Goal: Information Seeking & Learning: Learn about a topic

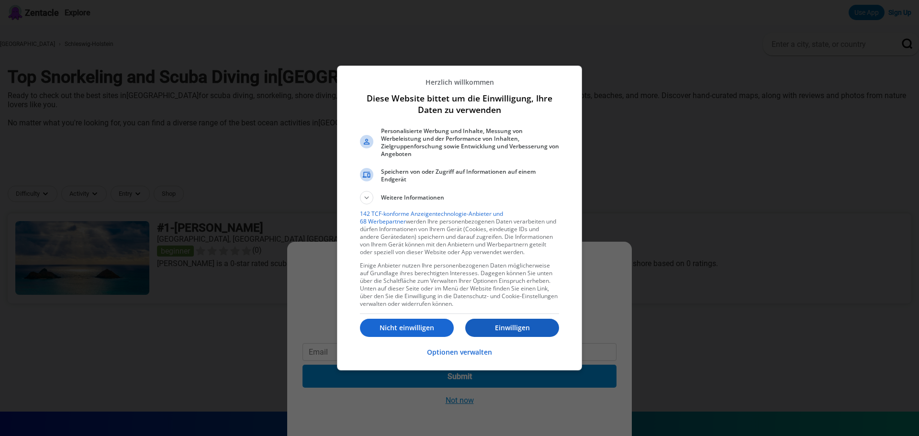
click at [492, 326] on p "Einwilligen" at bounding box center [512, 328] width 94 height 10
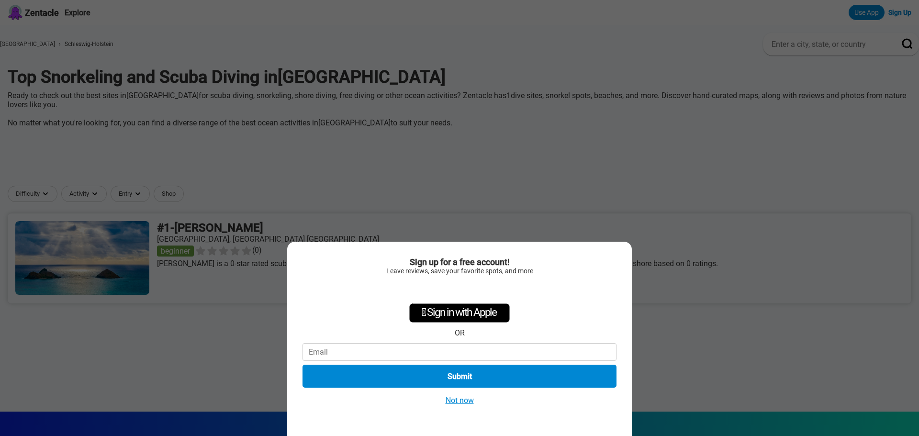
click at [460, 405] on button "Not now" at bounding box center [460, 400] width 34 height 10
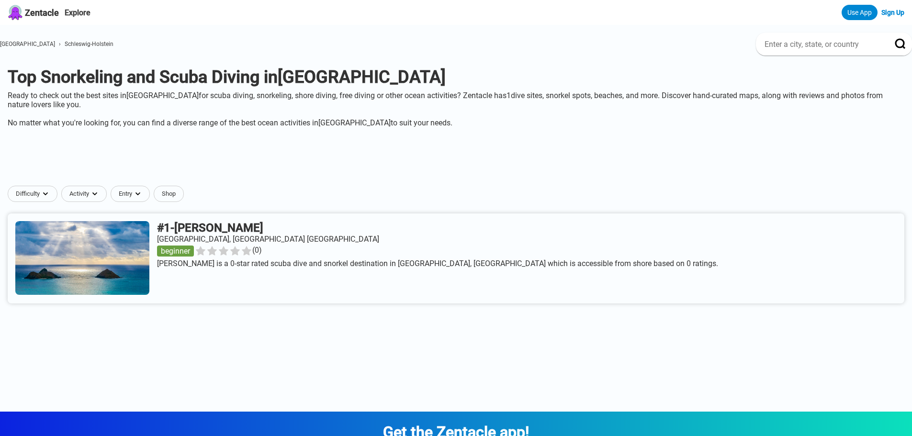
click at [93, 45] on span "Schleswig-Holstein" at bounding box center [89, 44] width 49 height 7
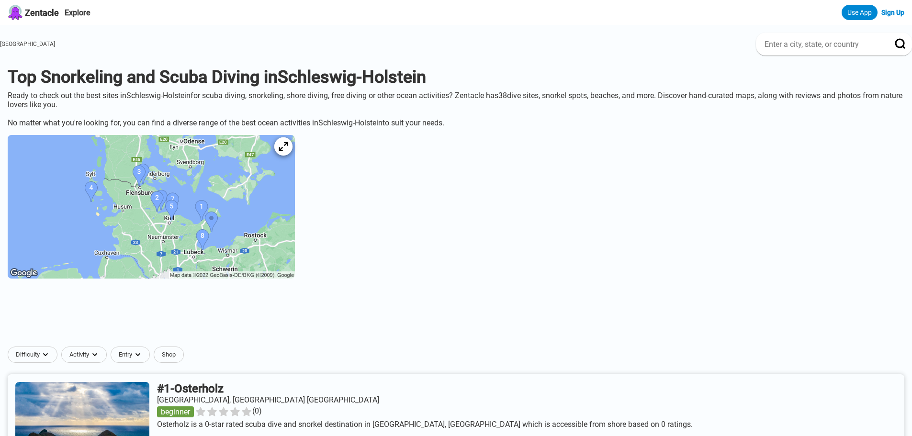
click at [288, 151] on icon at bounding box center [283, 146] width 9 height 9
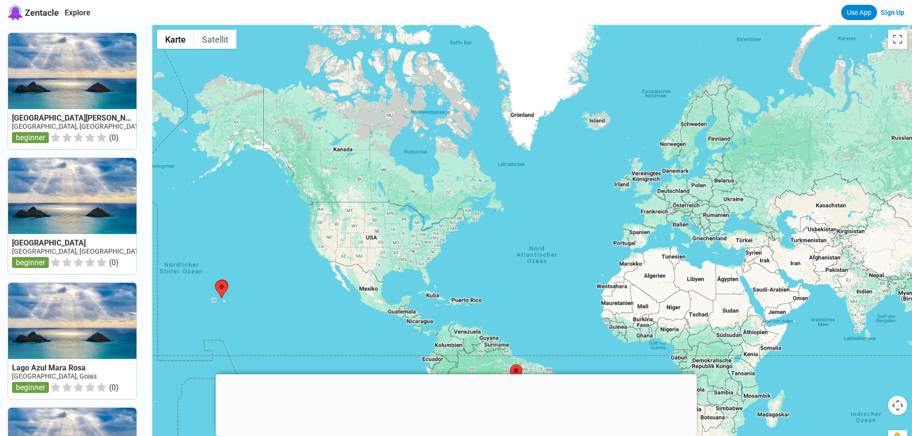
drag, startPoint x: 692, startPoint y: 133, endPoint x: 656, endPoint y: 272, distance: 143.9
click at [657, 284] on div at bounding box center [532, 243] width 760 height 436
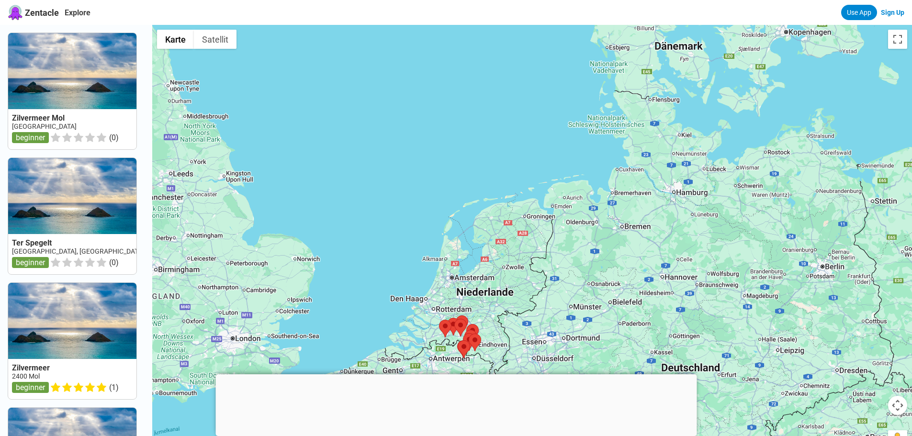
drag, startPoint x: 724, startPoint y: 122, endPoint x: 592, endPoint y: 241, distance: 177.9
click at [590, 244] on div at bounding box center [532, 243] width 760 height 436
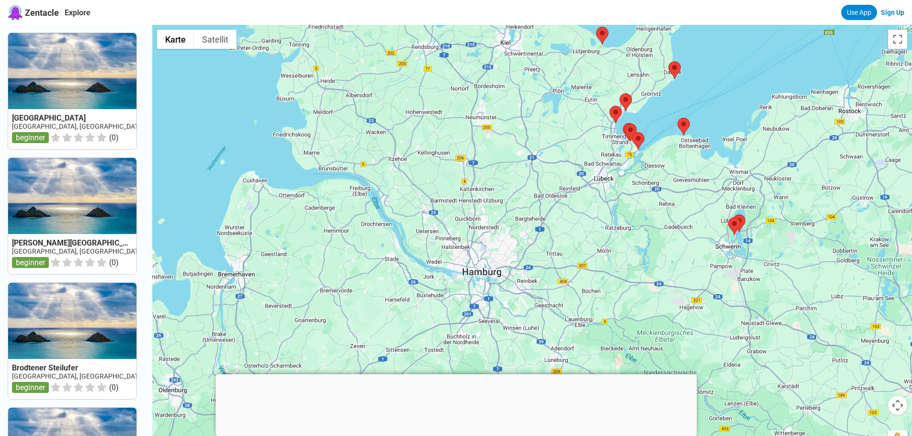
drag, startPoint x: 552, startPoint y: 201, endPoint x: 613, endPoint y: 162, distance: 72.1
click at [613, 162] on div at bounding box center [532, 243] width 760 height 436
click at [496, 286] on area at bounding box center [496, 286] width 0 height 0
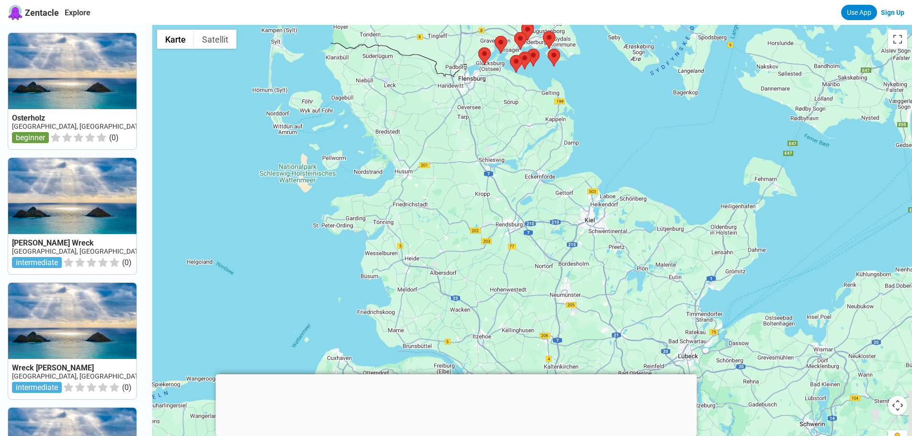
drag, startPoint x: 535, startPoint y: 268, endPoint x: 517, endPoint y: 84, distance: 184.8
click at [517, 84] on div at bounding box center [532, 243] width 760 height 436
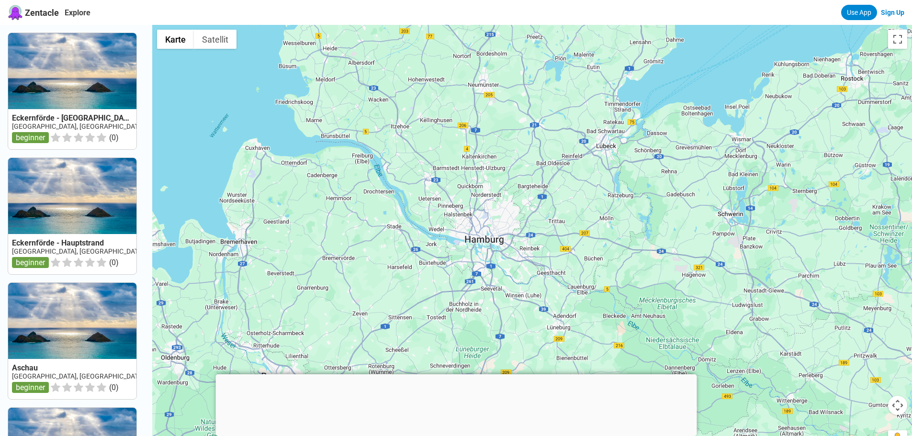
drag, startPoint x: 528, startPoint y: 205, endPoint x: 452, endPoint y: -6, distance: 224.1
click at [452, 0] on html "Zentacle Explore Use App Sign Up Eckernförde - [GEOGRAPHIC_DATA] [GEOGRAPHIC_DA…" at bounding box center [456, 407] width 912 height 815
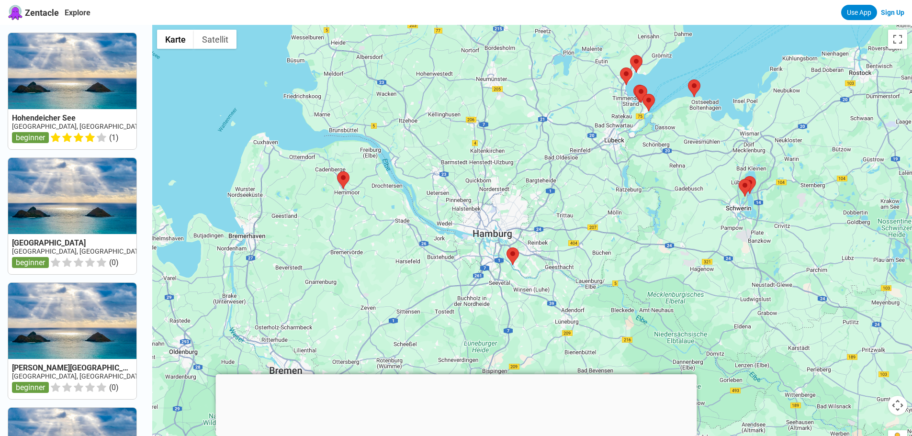
drag, startPoint x: 520, startPoint y: 102, endPoint x: 522, endPoint y: 113, distance: 10.7
click at [522, 113] on div at bounding box center [532, 243] width 760 height 436
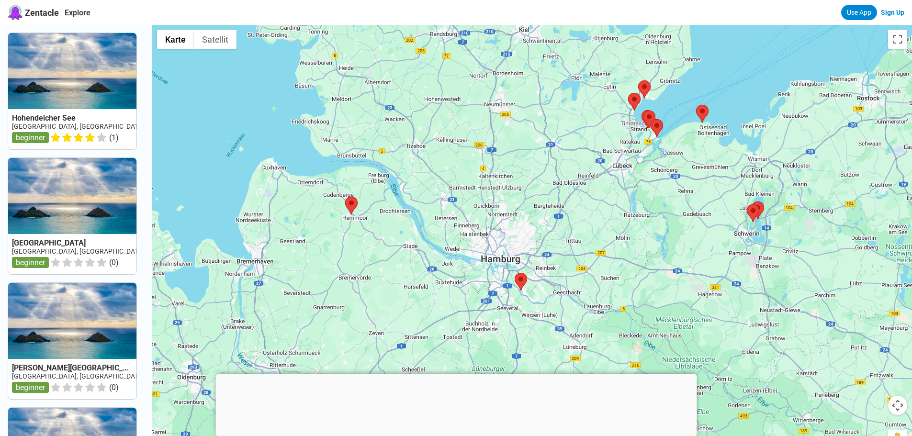
drag, startPoint x: 646, startPoint y: 173, endPoint x: 654, endPoint y: 200, distance: 27.6
click at [654, 200] on div at bounding box center [532, 243] width 760 height 436
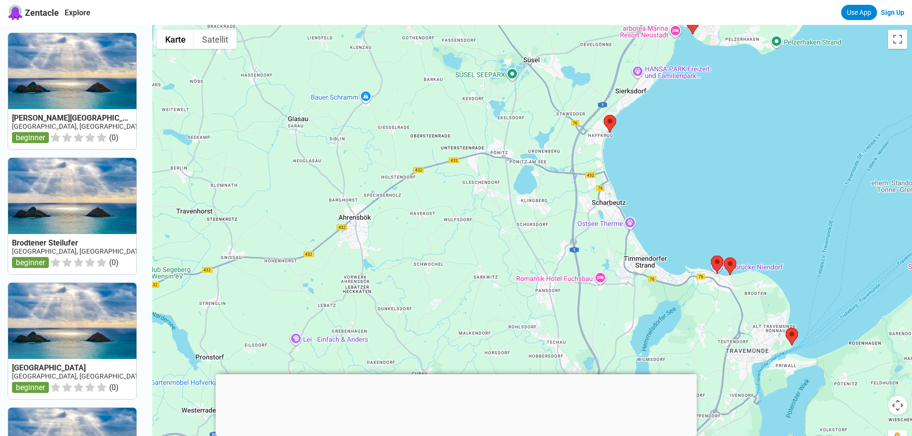
drag, startPoint x: 615, startPoint y: 185, endPoint x: 689, endPoint y: 285, distance: 125.2
click at [689, 285] on div at bounding box center [532, 243] width 760 height 436
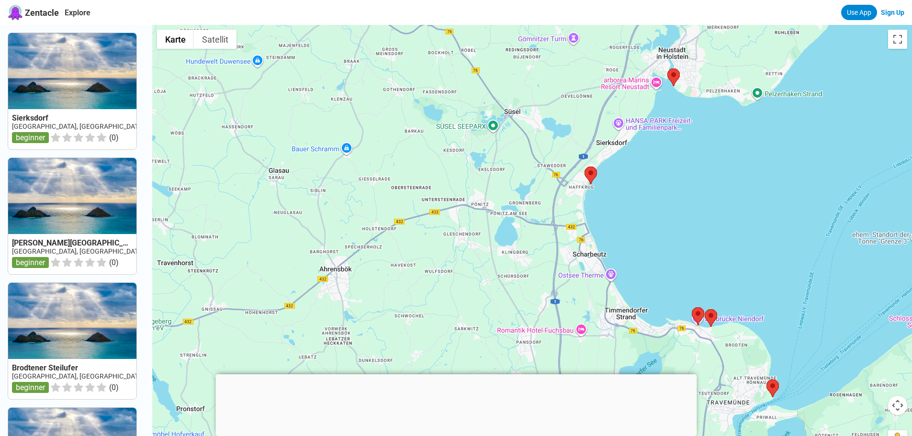
drag, startPoint x: 668, startPoint y: 171, endPoint x: 650, endPoint y: 220, distance: 51.7
click at [650, 220] on div at bounding box center [532, 243] width 760 height 436
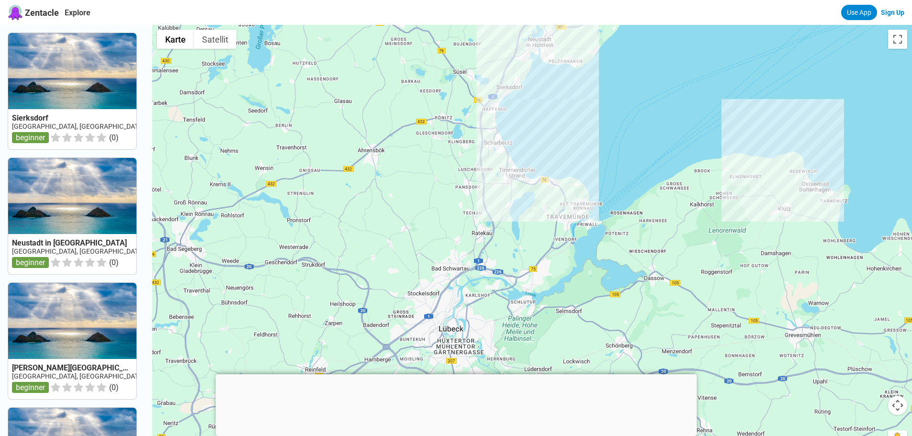
drag, startPoint x: 579, startPoint y: 316, endPoint x: 474, endPoint y: 139, distance: 206.2
click at [474, 139] on div at bounding box center [532, 243] width 760 height 436
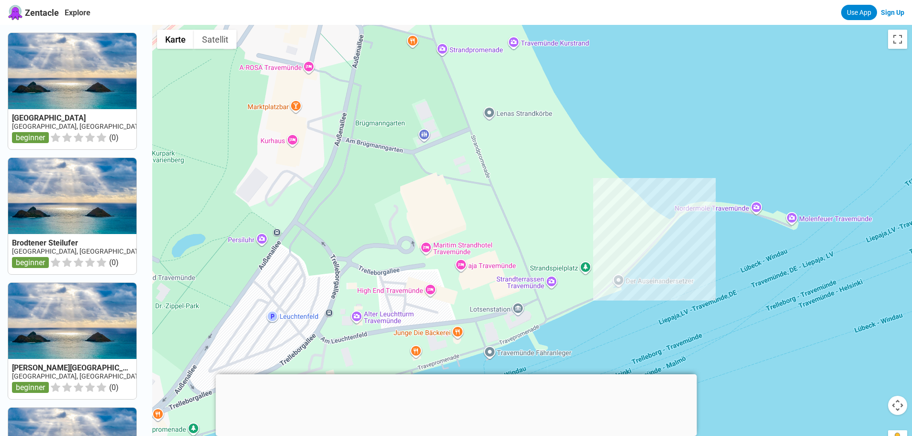
drag, startPoint x: 417, startPoint y: 269, endPoint x: 420, endPoint y: 228, distance: 40.8
click at [420, 228] on div at bounding box center [532, 243] width 760 height 436
click at [212, 39] on button "Satellit" at bounding box center [215, 39] width 43 height 19
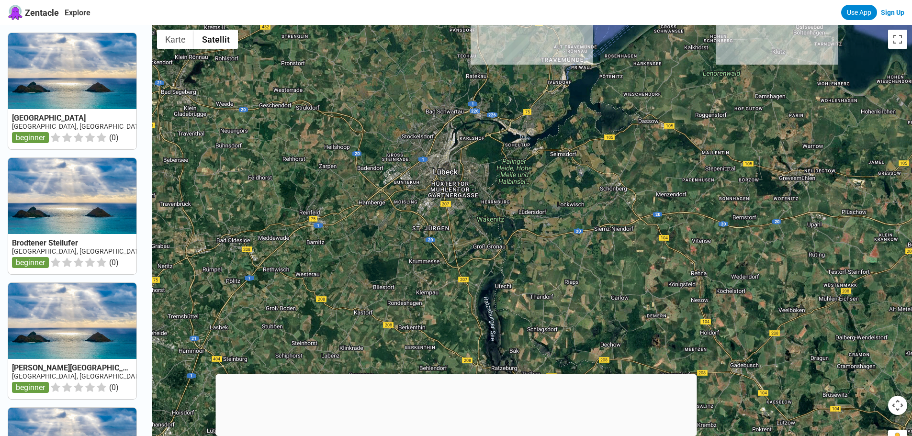
drag, startPoint x: 510, startPoint y: 253, endPoint x: 536, endPoint y: 105, distance: 150.1
click at [539, 93] on div at bounding box center [532, 243] width 760 height 436
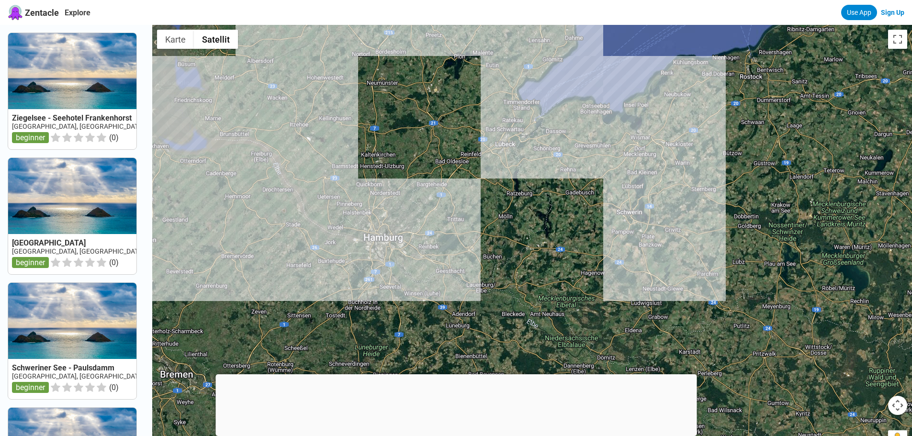
drag, startPoint x: 585, startPoint y: 268, endPoint x: 581, endPoint y: 253, distance: 16.0
click at [581, 253] on div at bounding box center [532, 243] width 760 height 436
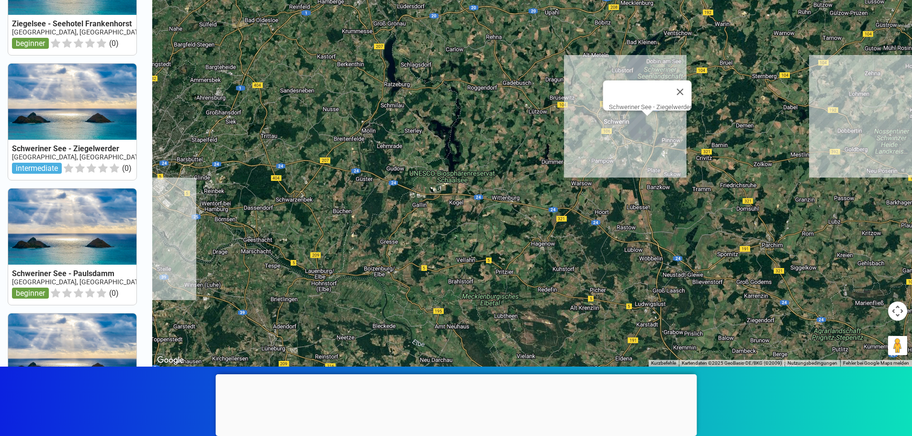
scroll to position [96, 0]
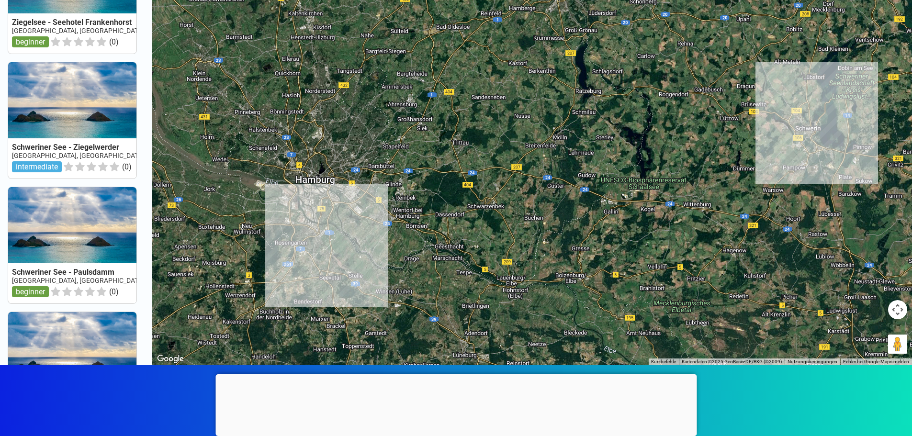
drag, startPoint x: 410, startPoint y: 198, endPoint x: 618, endPoint y: 205, distance: 207.9
click at [618, 205] on div at bounding box center [532, 147] width 760 height 436
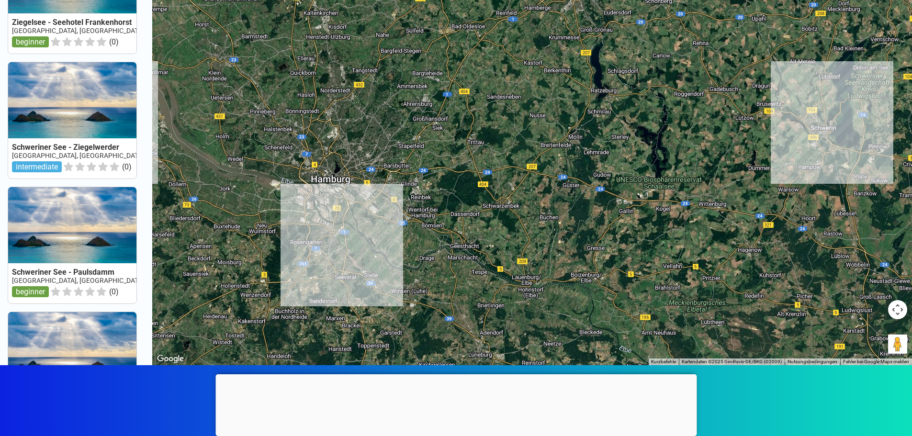
scroll to position [0, 0]
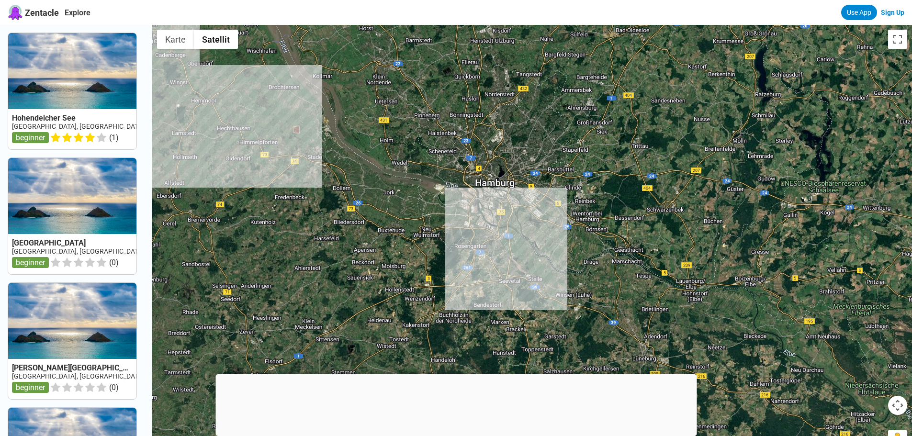
drag, startPoint x: 401, startPoint y: 228, endPoint x: 567, endPoint y: 137, distance: 189.6
click at [567, 136] on div at bounding box center [532, 243] width 760 height 436
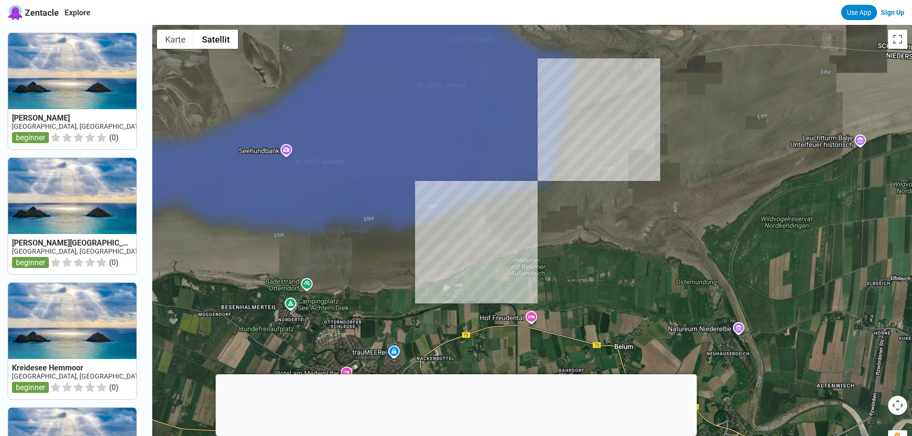
drag, startPoint x: 353, startPoint y: 100, endPoint x: 520, endPoint y: 216, distance: 203.6
click at [520, 216] on div at bounding box center [532, 243] width 760 height 436
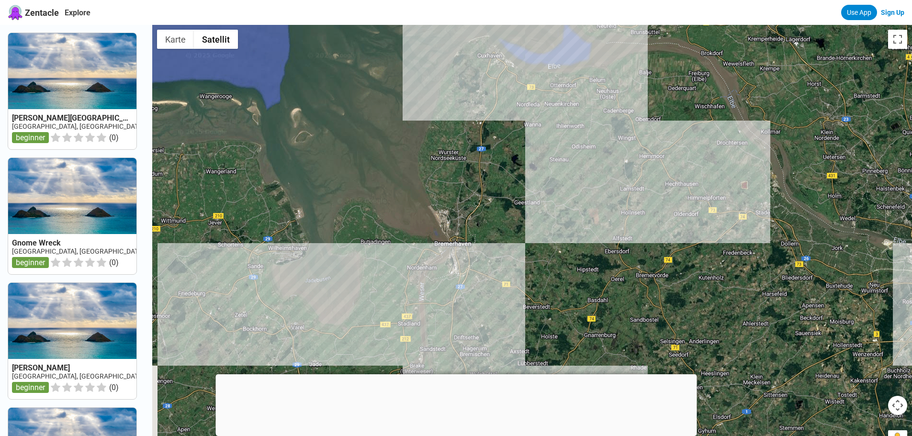
drag, startPoint x: 492, startPoint y: 218, endPoint x: 465, endPoint y: 27, distance: 192.9
click at [467, 25] on div at bounding box center [532, 243] width 760 height 436
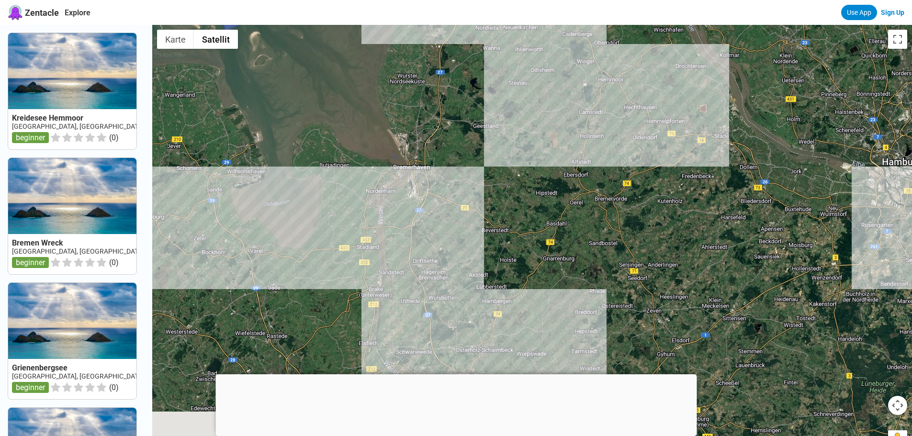
drag, startPoint x: 451, startPoint y: 124, endPoint x: 430, endPoint y: 56, distance: 71.6
click at [430, 56] on div at bounding box center [532, 243] width 760 height 436
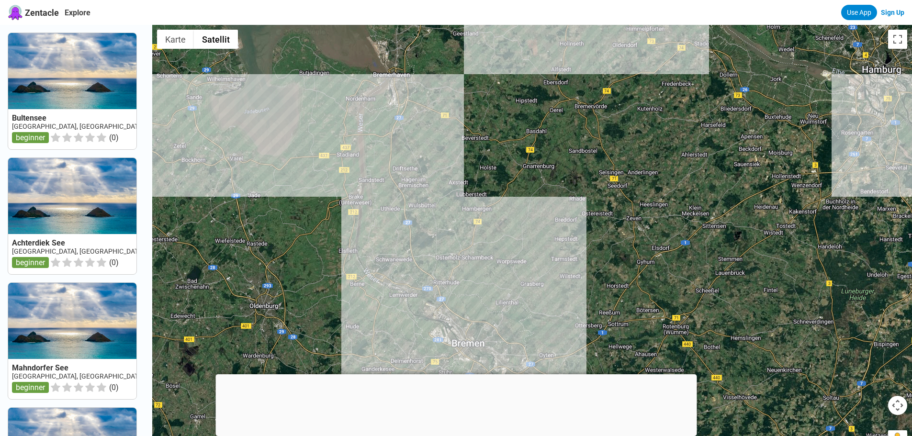
drag, startPoint x: 442, startPoint y: 106, endPoint x: 469, endPoint y: 163, distance: 63.0
click at [469, 163] on div at bounding box center [532, 243] width 760 height 436
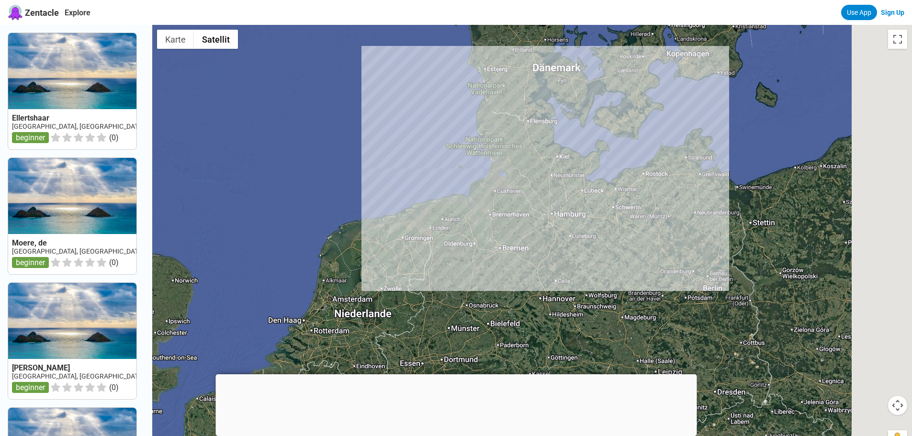
drag, startPoint x: 638, startPoint y: 202, endPoint x: 491, endPoint y: 216, distance: 148.1
click at [491, 216] on div at bounding box center [532, 243] width 760 height 436
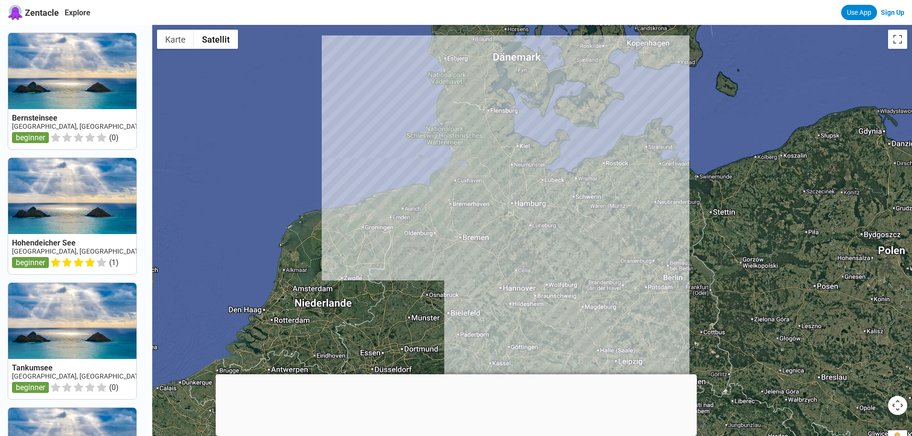
click at [100, 119] on link at bounding box center [72, 91] width 128 height 116
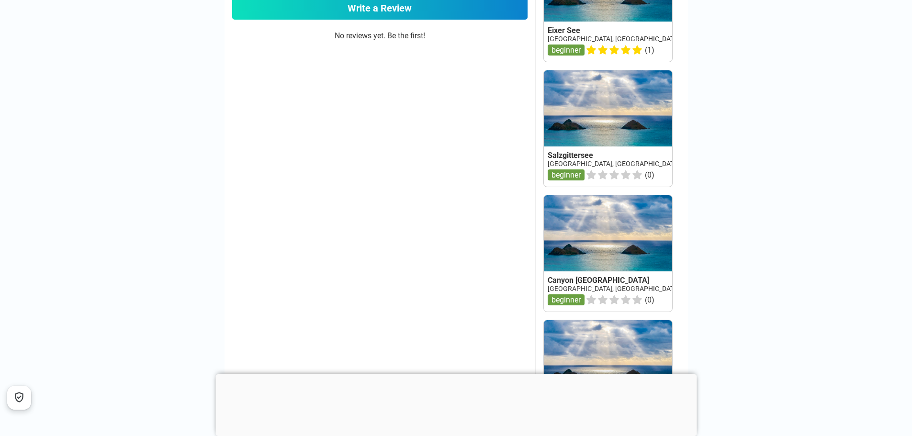
scroll to position [670, 0]
